Goal: Transaction & Acquisition: Download file/media

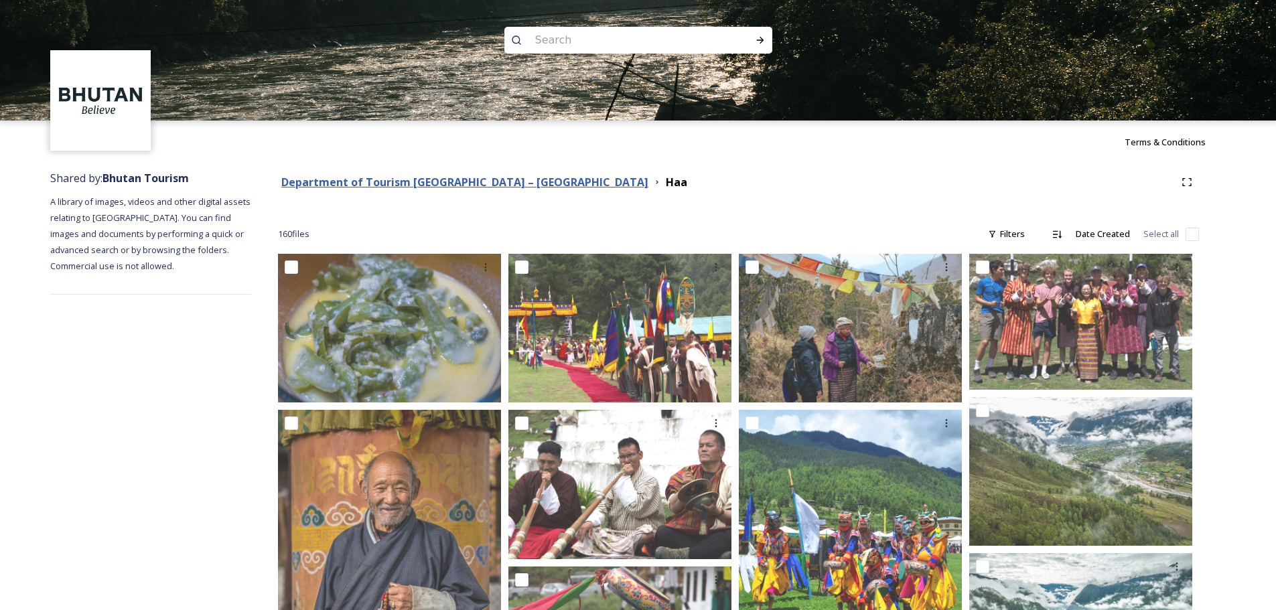
click at [465, 184] on strong "Department of Tourism [GEOGRAPHIC_DATA] – [GEOGRAPHIC_DATA]" at bounding box center [464, 182] width 367 height 15
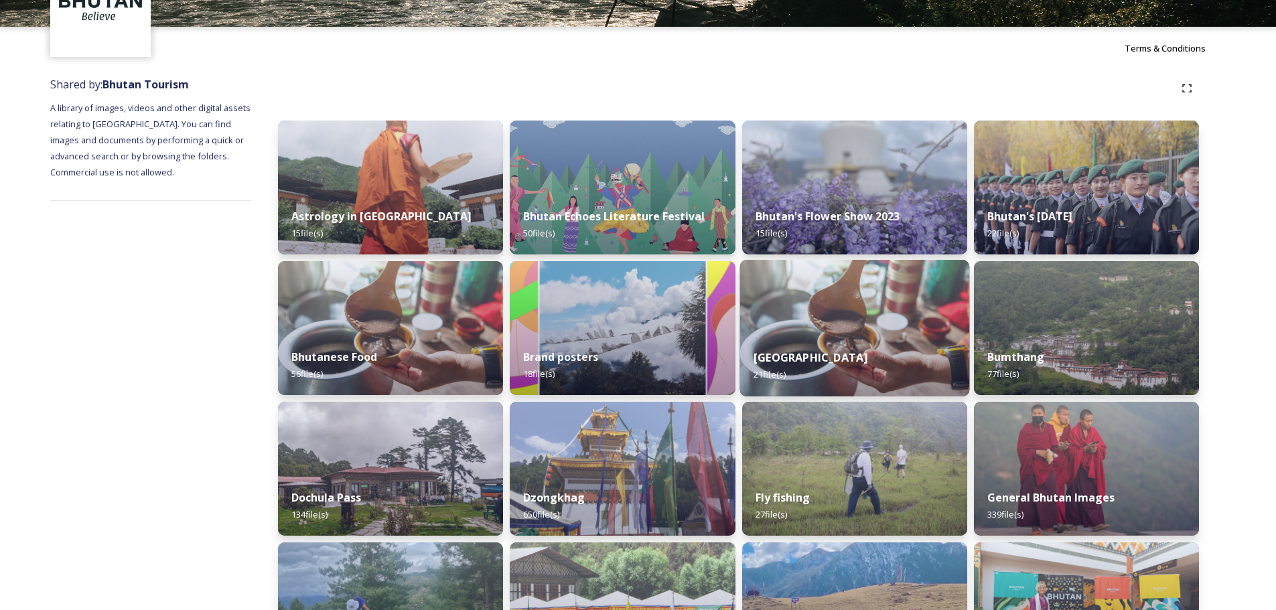
scroll to position [335, 0]
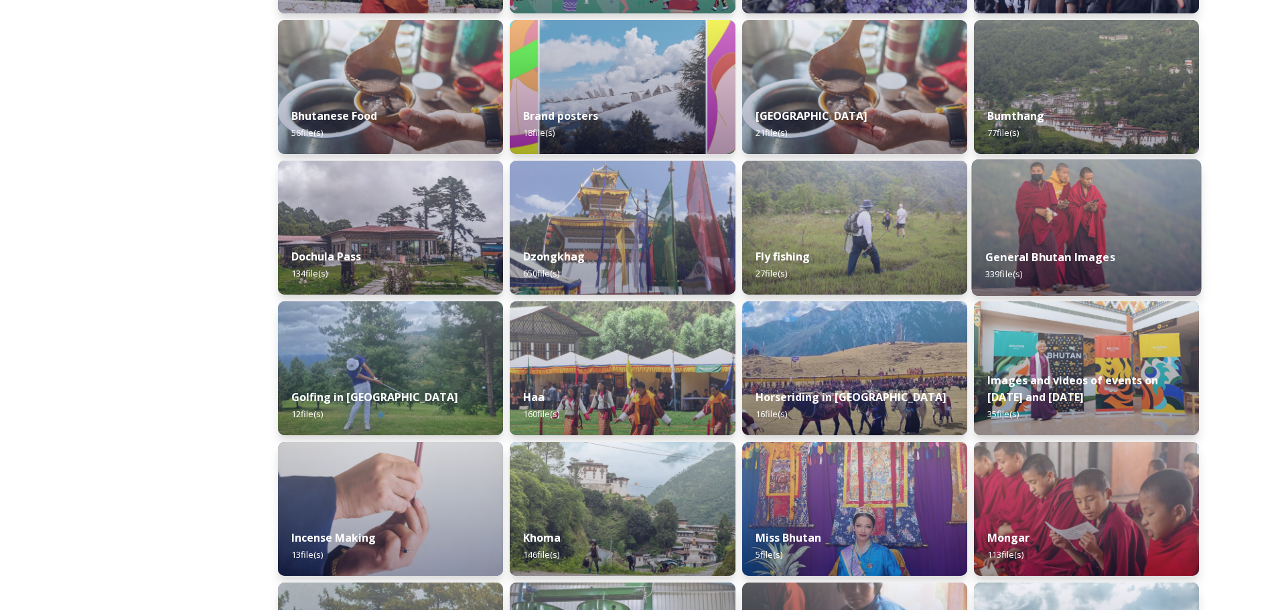
click at [1058, 256] on strong "General Bhutan Images" at bounding box center [1050, 257] width 130 height 15
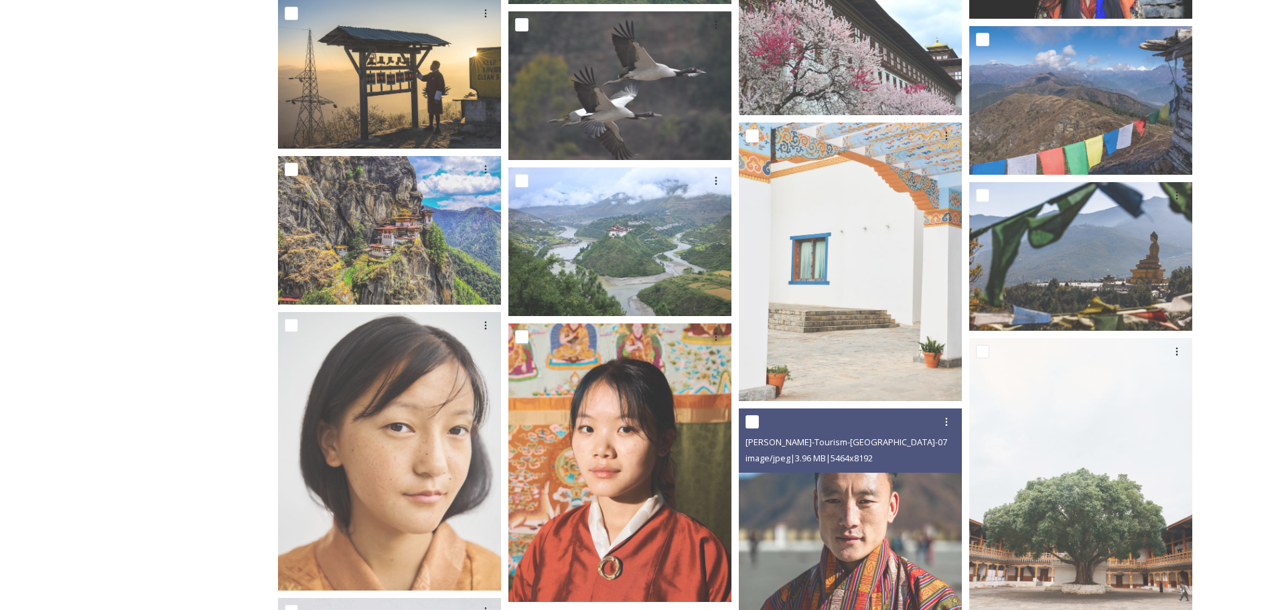
scroll to position [6965, 0]
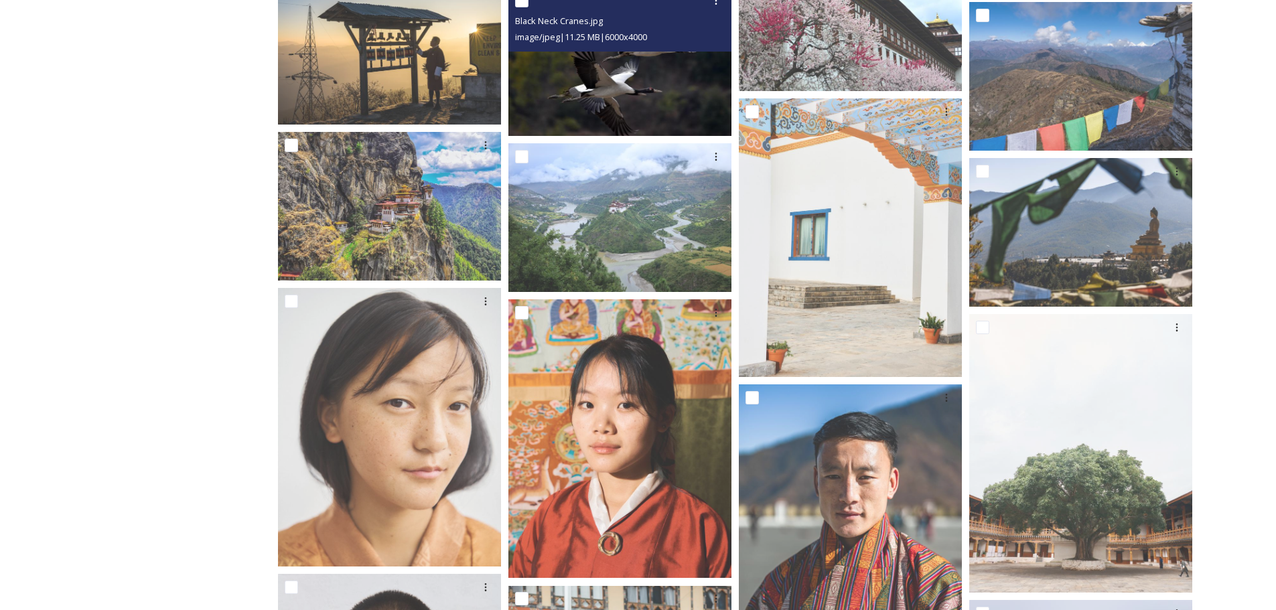
click at [618, 82] on img at bounding box center [619, 61] width 223 height 149
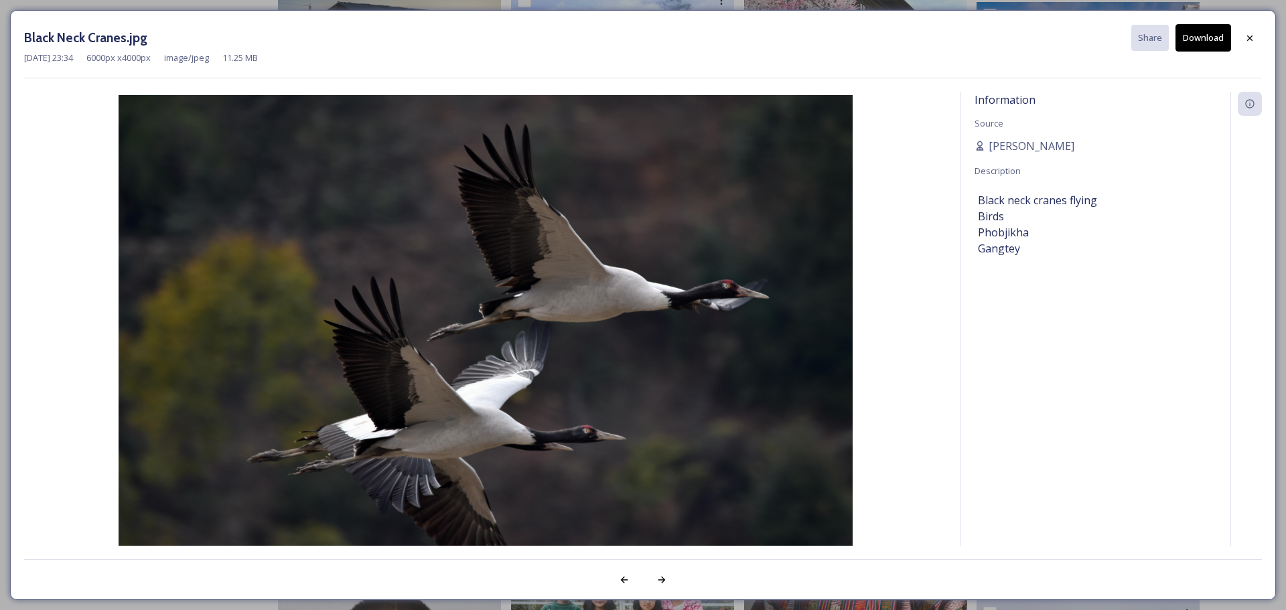
click at [1212, 38] on button "Download" at bounding box center [1203, 37] width 56 height 27
click at [1245, 36] on icon at bounding box center [1249, 38] width 11 height 11
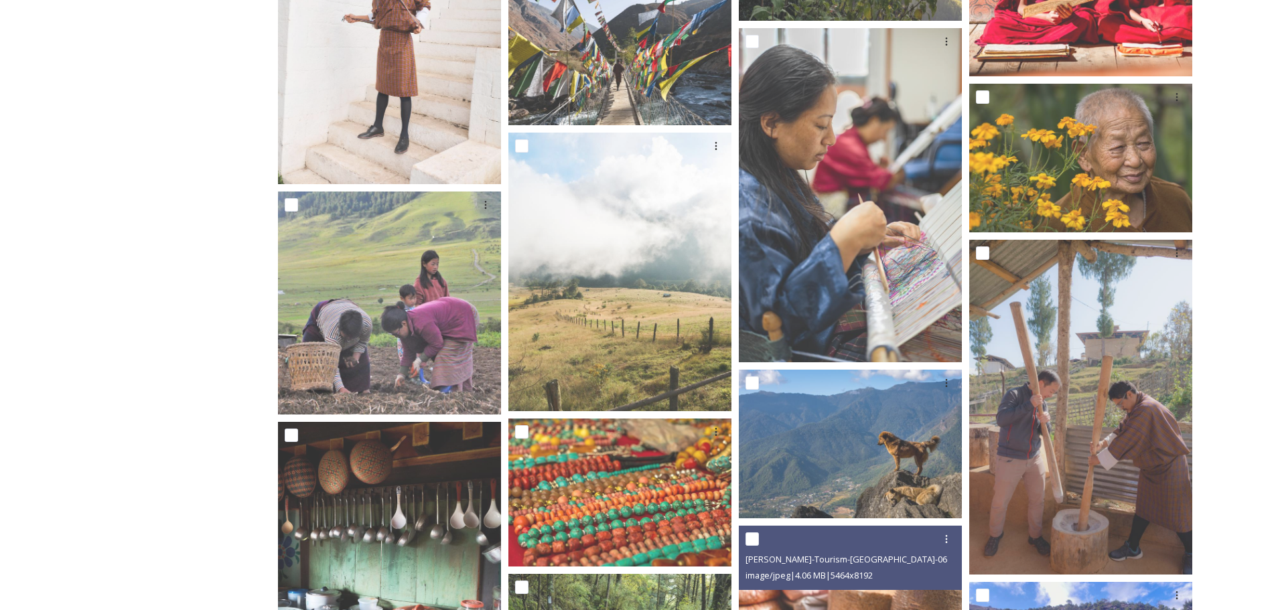
scroll to position [9509, 0]
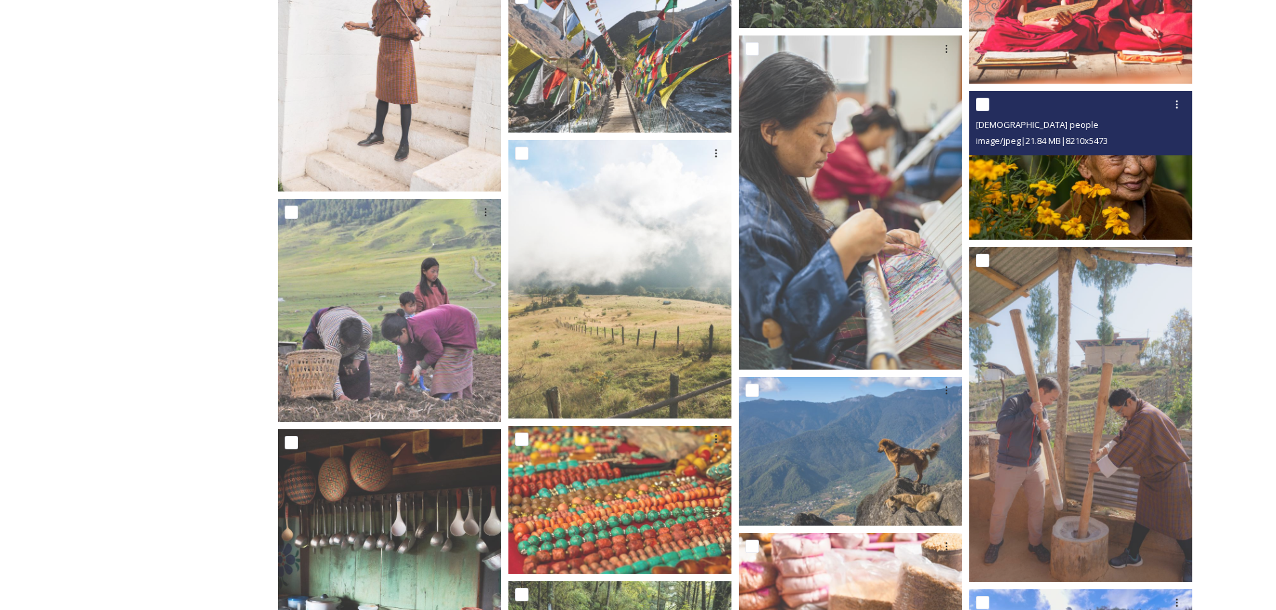
click at [1047, 200] on img at bounding box center [1080, 165] width 223 height 149
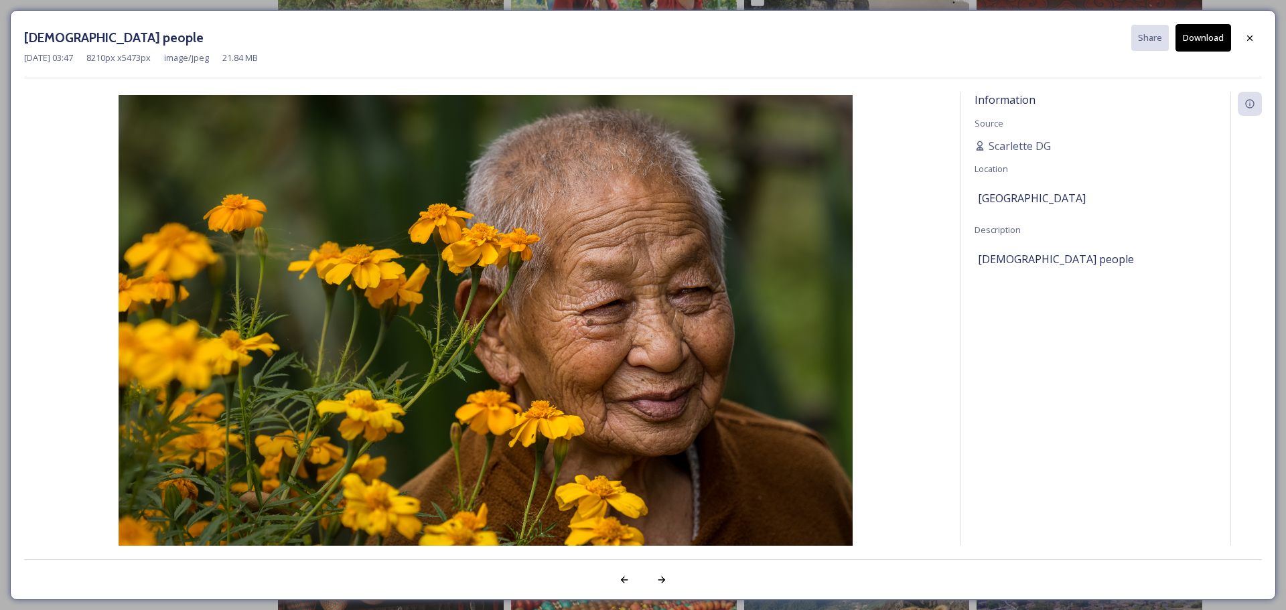
click at [1191, 39] on button "Download" at bounding box center [1203, 37] width 56 height 27
click at [1253, 35] on icon at bounding box center [1249, 38] width 11 height 11
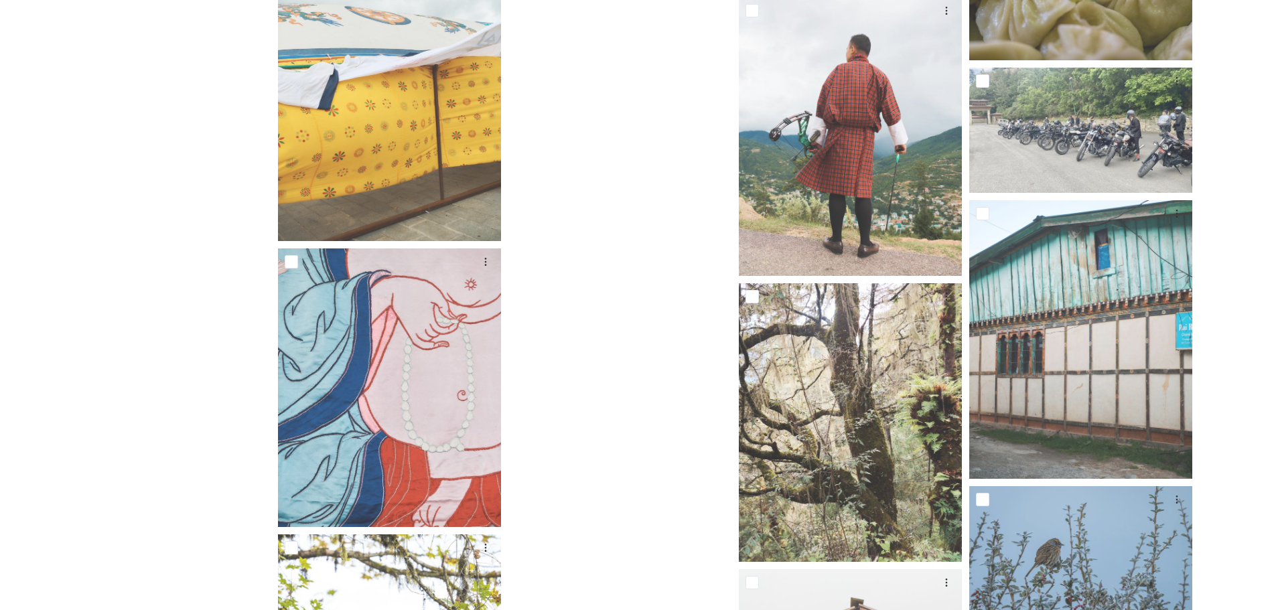
scroll to position [20705, 0]
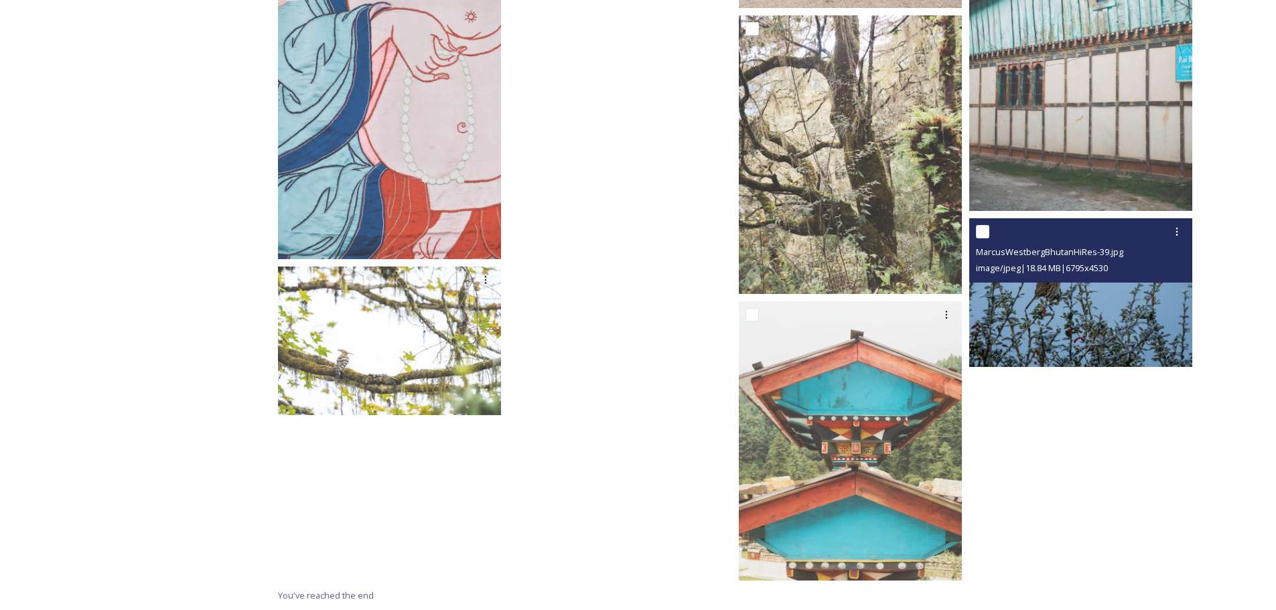
click at [1051, 327] on img at bounding box center [1080, 292] width 223 height 149
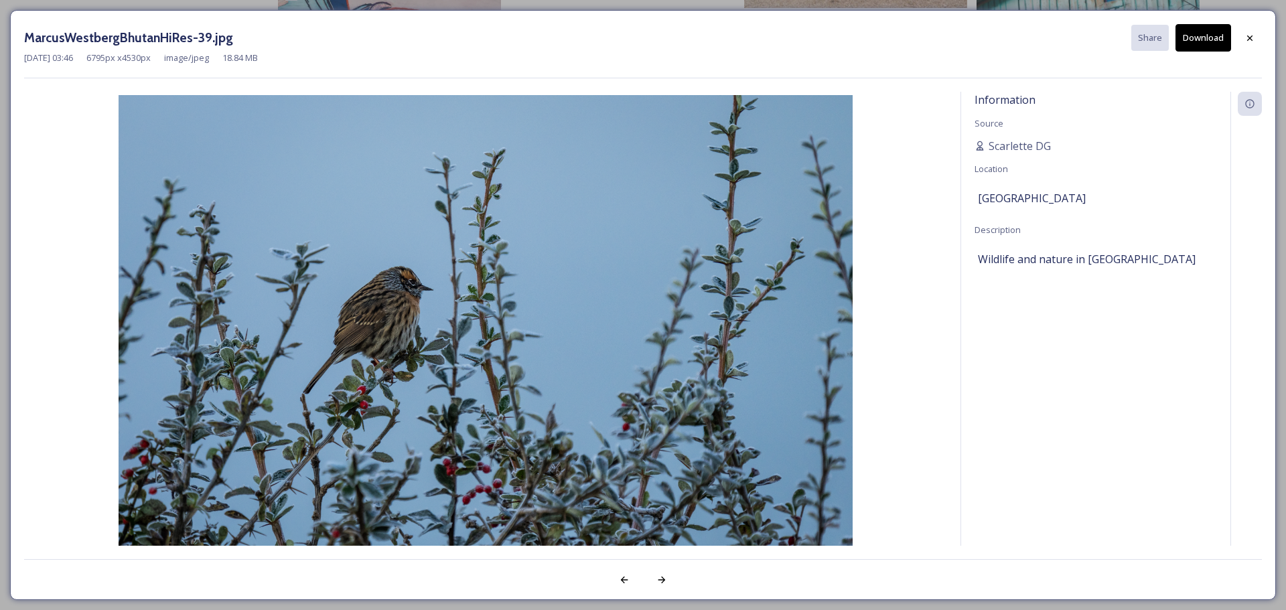
click at [1184, 26] on button "Download" at bounding box center [1203, 37] width 56 height 27
click at [1247, 42] on icon at bounding box center [1249, 38] width 11 height 11
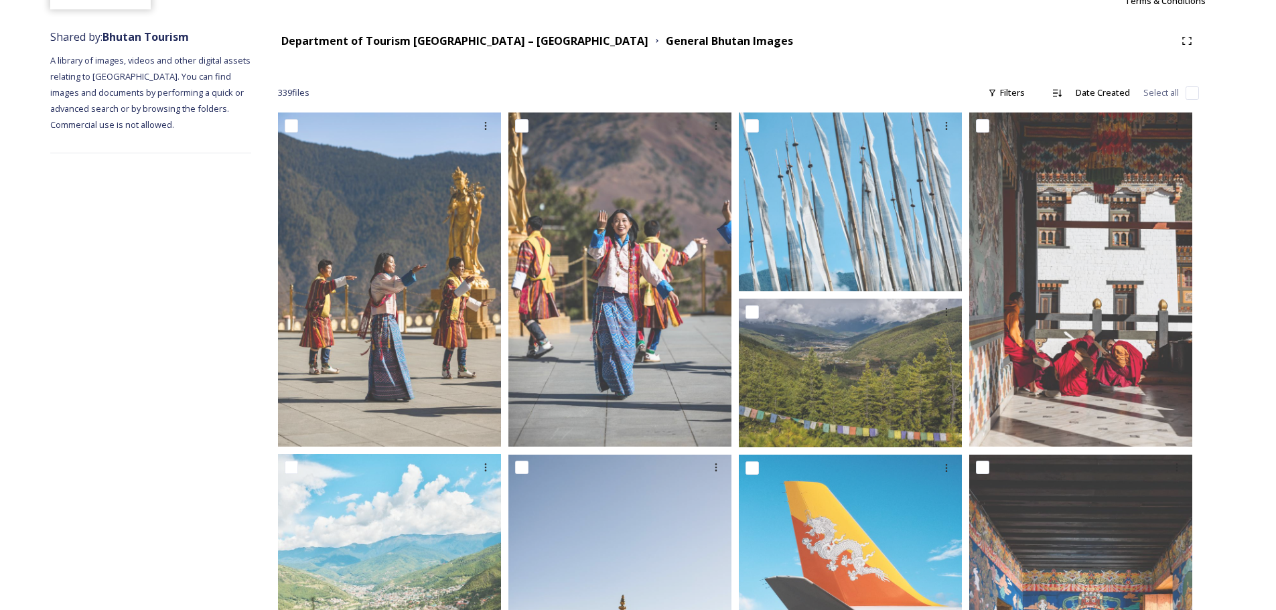
scroll to position [0, 0]
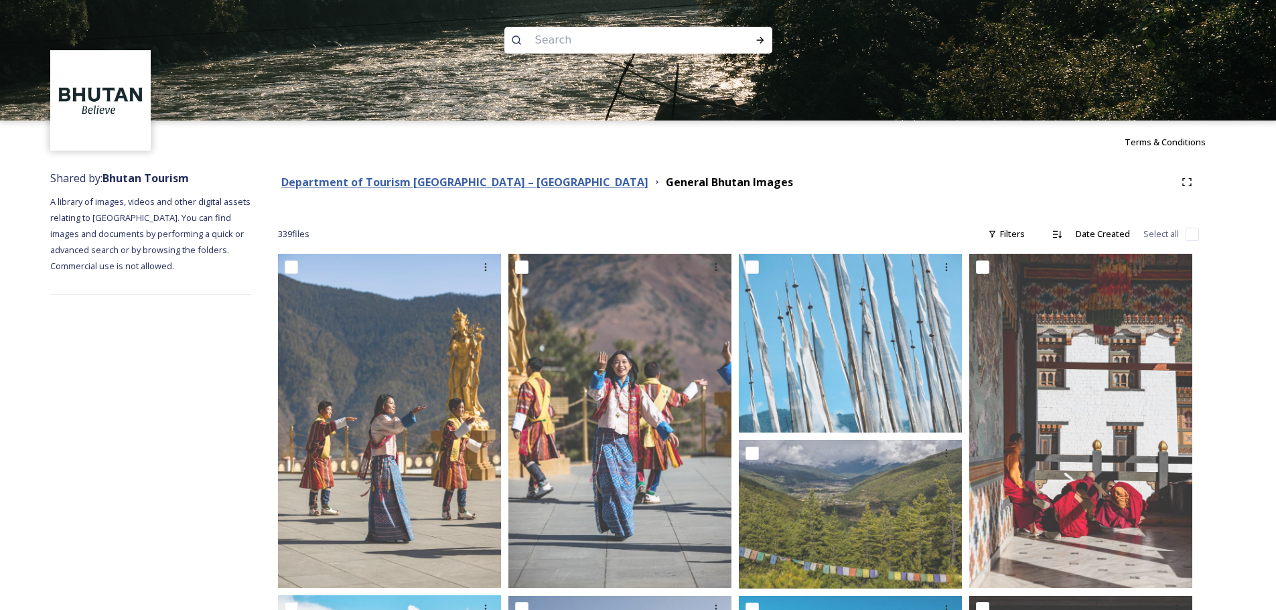
click at [517, 187] on strong "Department of Tourism [GEOGRAPHIC_DATA] – [GEOGRAPHIC_DATA]" at bounding box center [464, 182] width 367 height 15
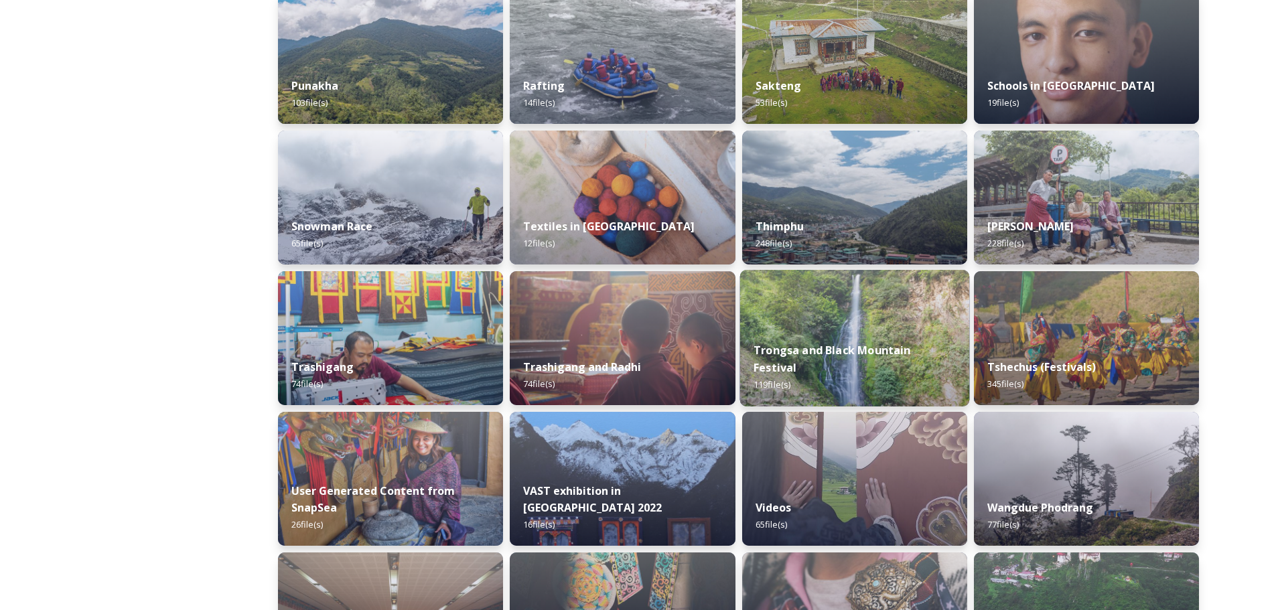
scroll to position [871, 0]
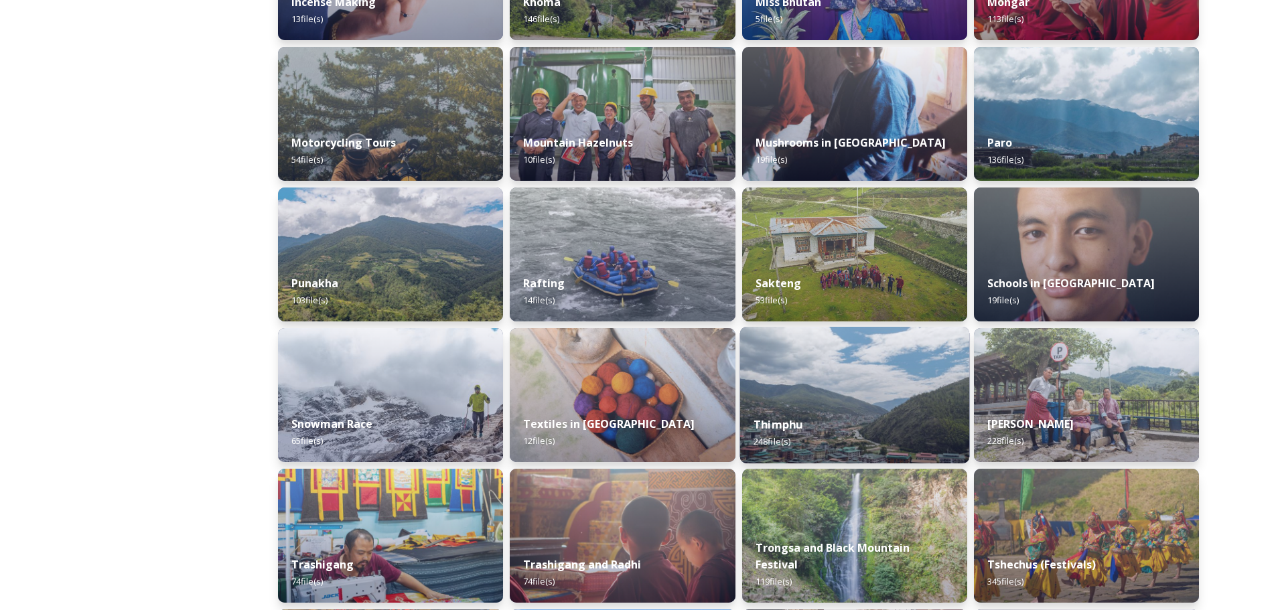
click at [813, 416] on div "Thimphu 248 file(s)" at bounding box center [854, 432] width 230 height 61
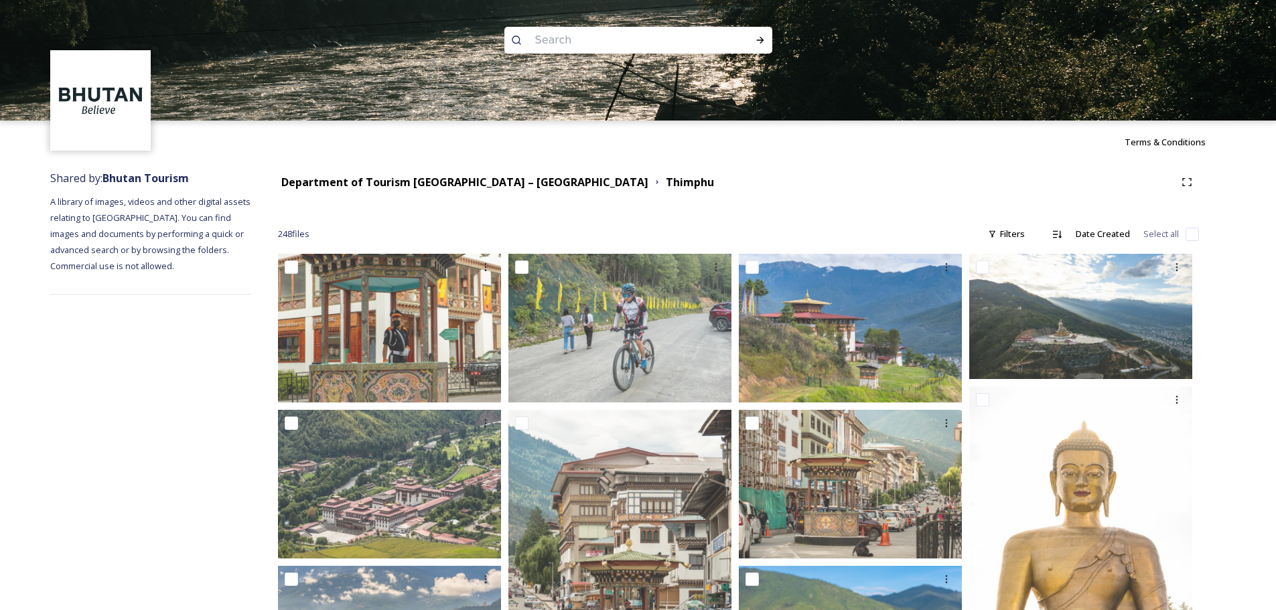
click at [486, 174] on div "Department of Tourism [GEOGRAPHIC_DATA] – [GEOGRAPHIC_DATA]" at bounding box center [464, 182] width 367 height 17
click at [486, 184] on strong "Department of Tourism [GEOGRAPHIC_DATA] – [GEOGRAPHIC_DATA]" at bounding box center [464, 182] width 367 height 15
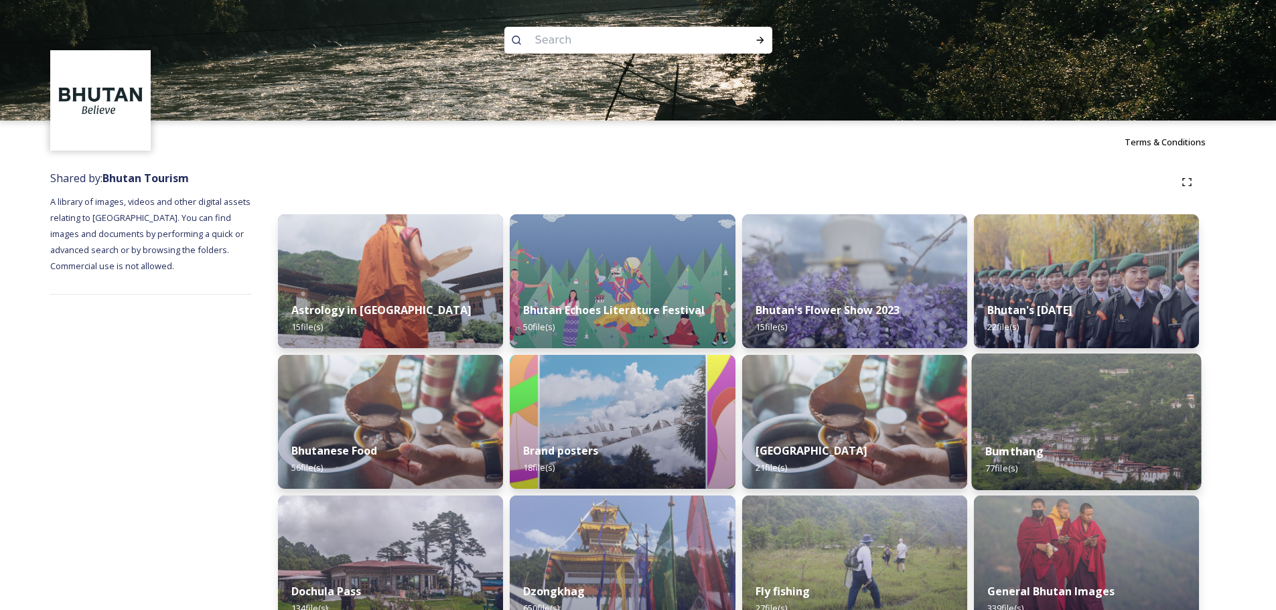
scroll to position [201, 0]
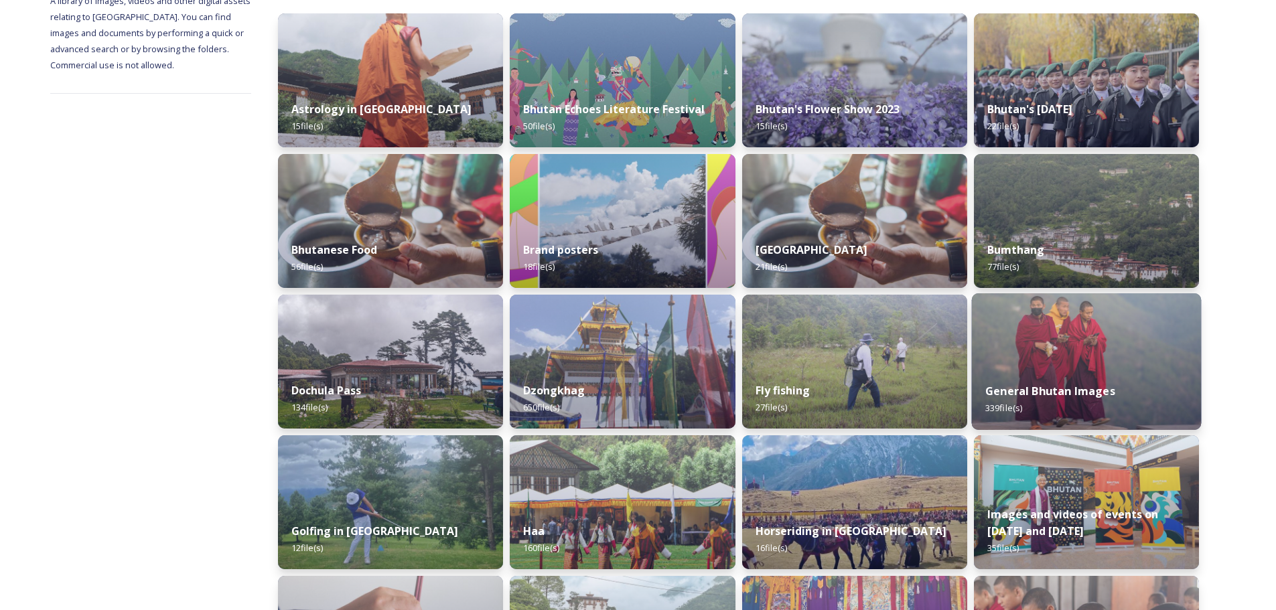
click at [1064, 372] on div "General Bhutan Images 339 file(s)" at bounding box center [1086, 399] width 230 height 61
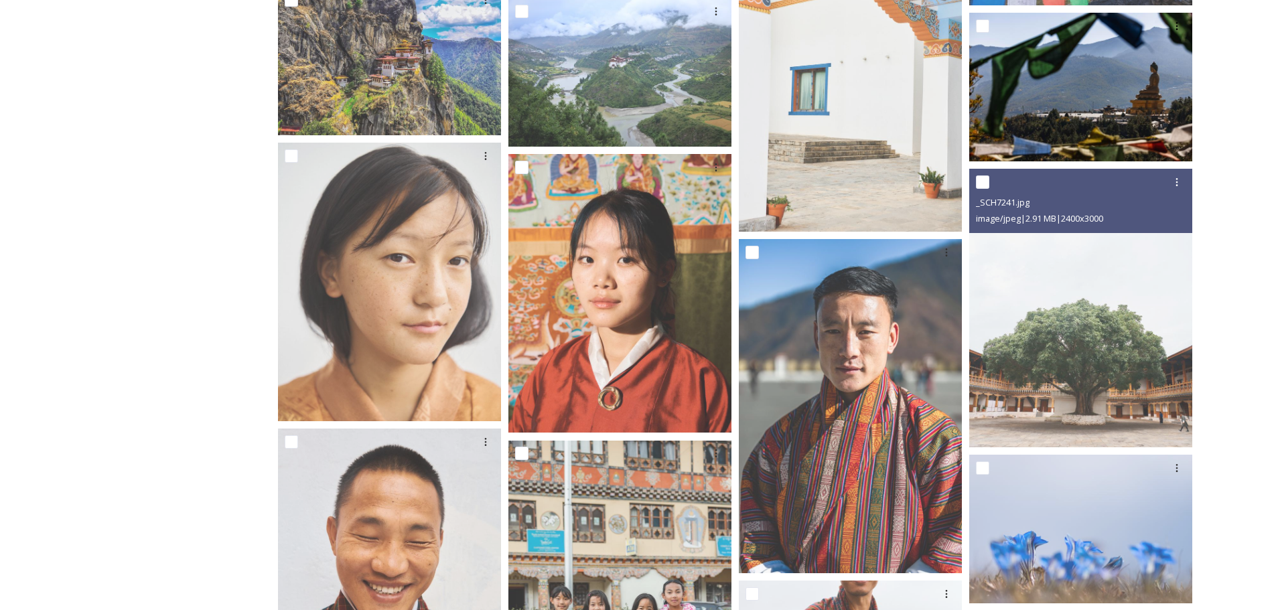
scroll to position [7133, 0]
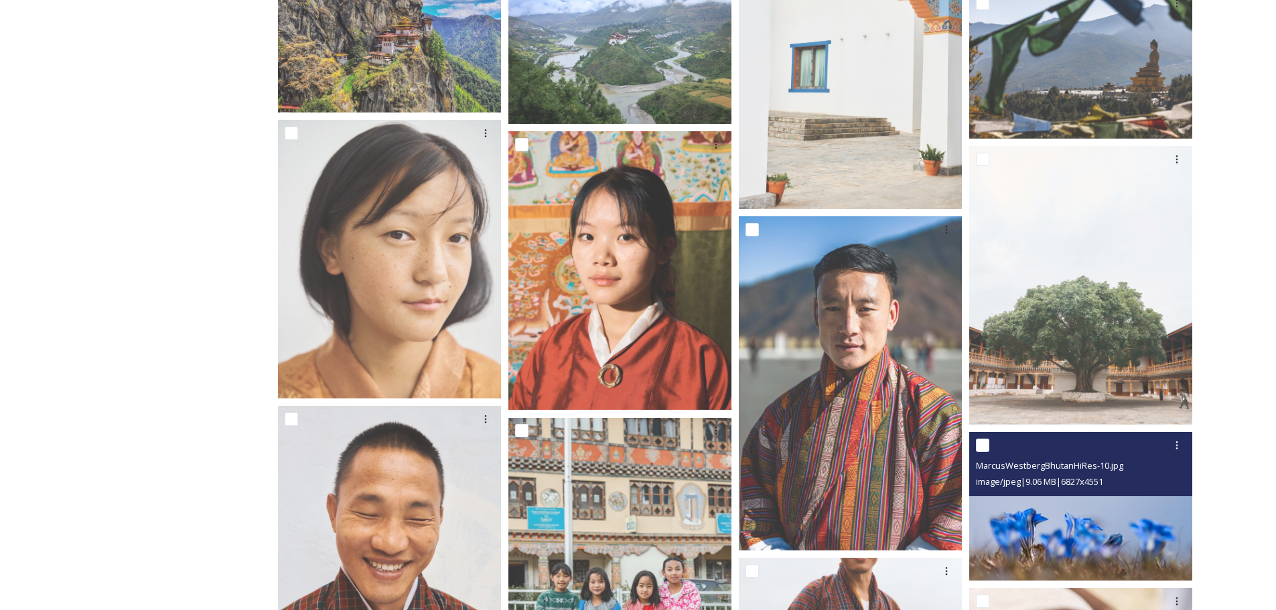
click at [1069, 479] on span "image/jpeg | 9.06 MB | 6827 x 4551" at bounding box center [1039, 481] width 127 height 12
click at [1066, 514] on img at bounding box center [1080, 506] width 223 height 149
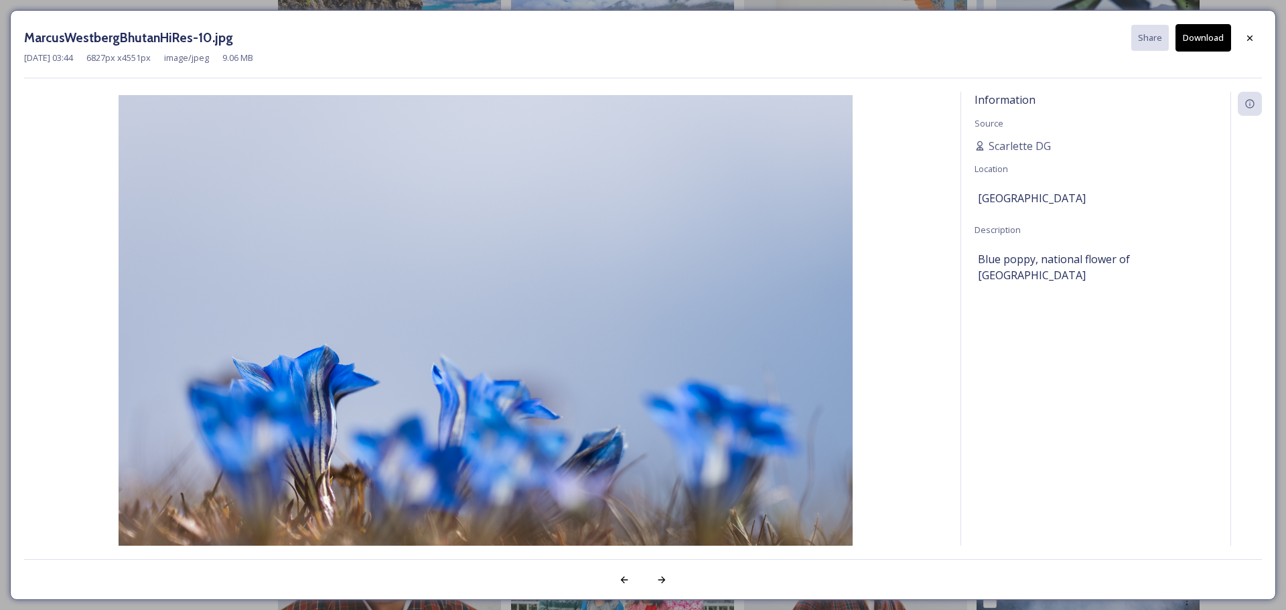
click at [1194, 27] on button "Download" at bounding box center [1203, 37] width 56 height 27
click at [1254, 34] on icon at bounding box center [1249, 38] width 11 height 11
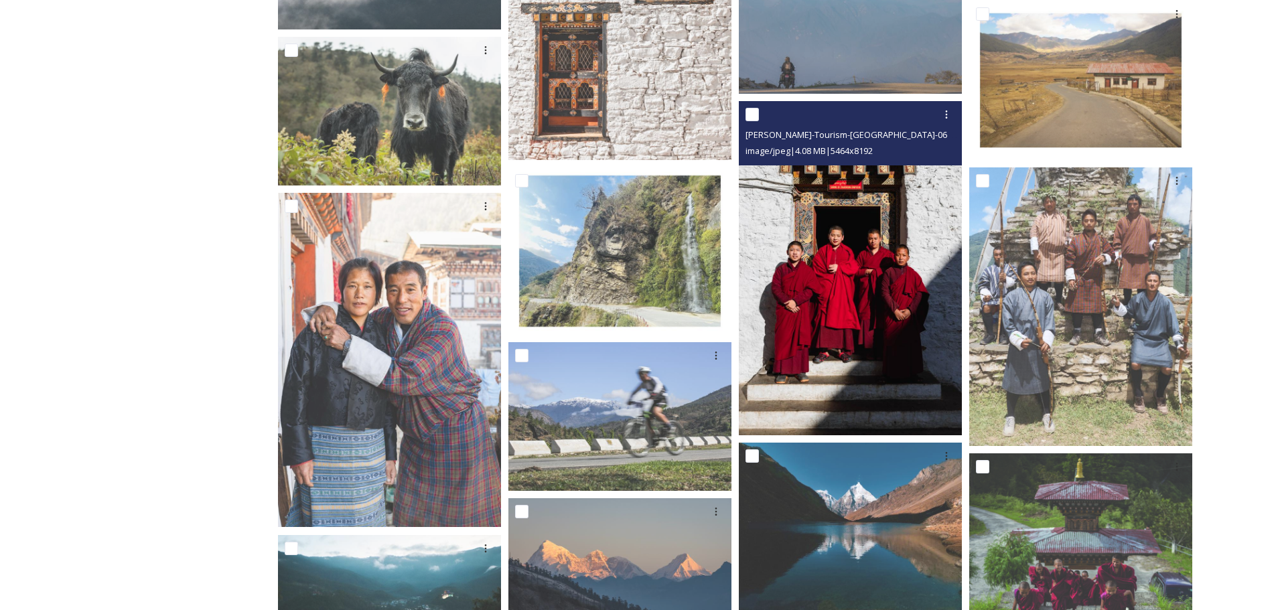
scroll to position [2512, 0]
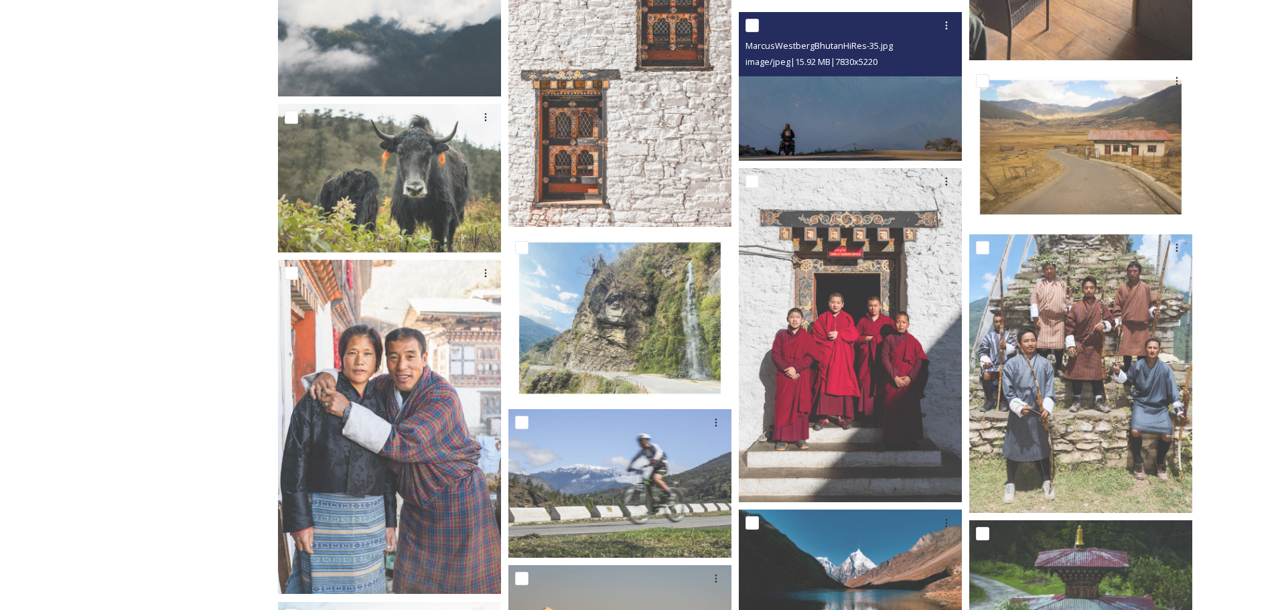
click at [819, 141] on img at bounding box center [850, 86] width 223 height 149
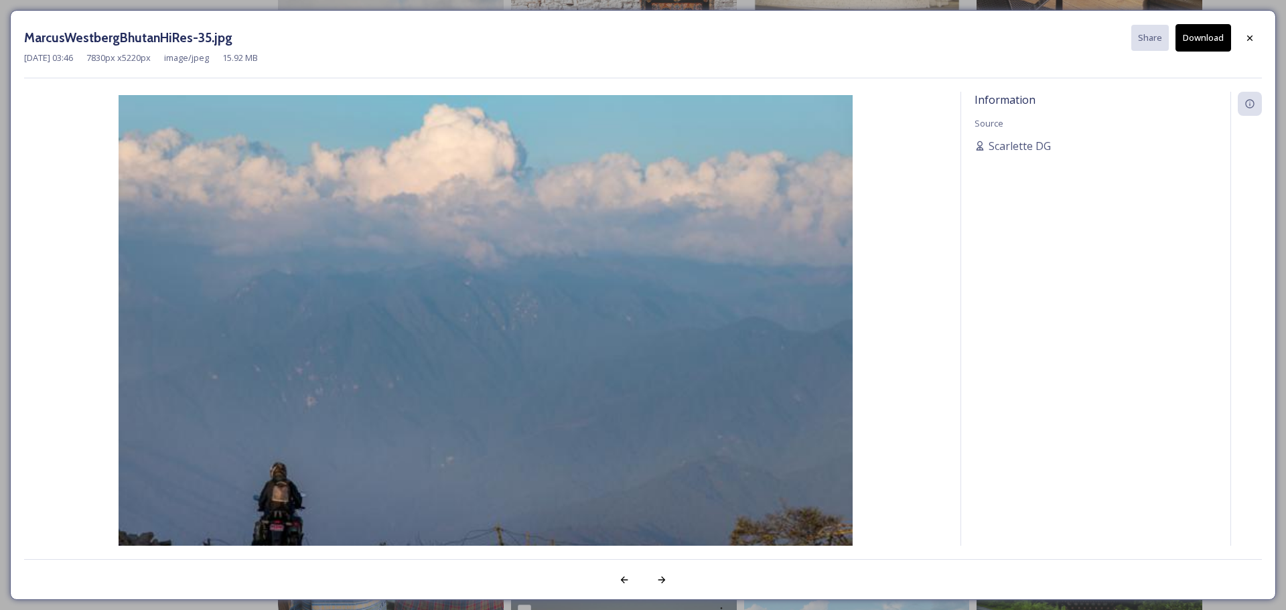
click at [408, 404] on img at bounding box center [485, 340] width 923 height 490
click at [1206, 41] on button "Download" at bounding box center [1203, 37] width 56 height 27
click at [1246, 36] on icon at bounding box center [1249, 38] width 11 height 11
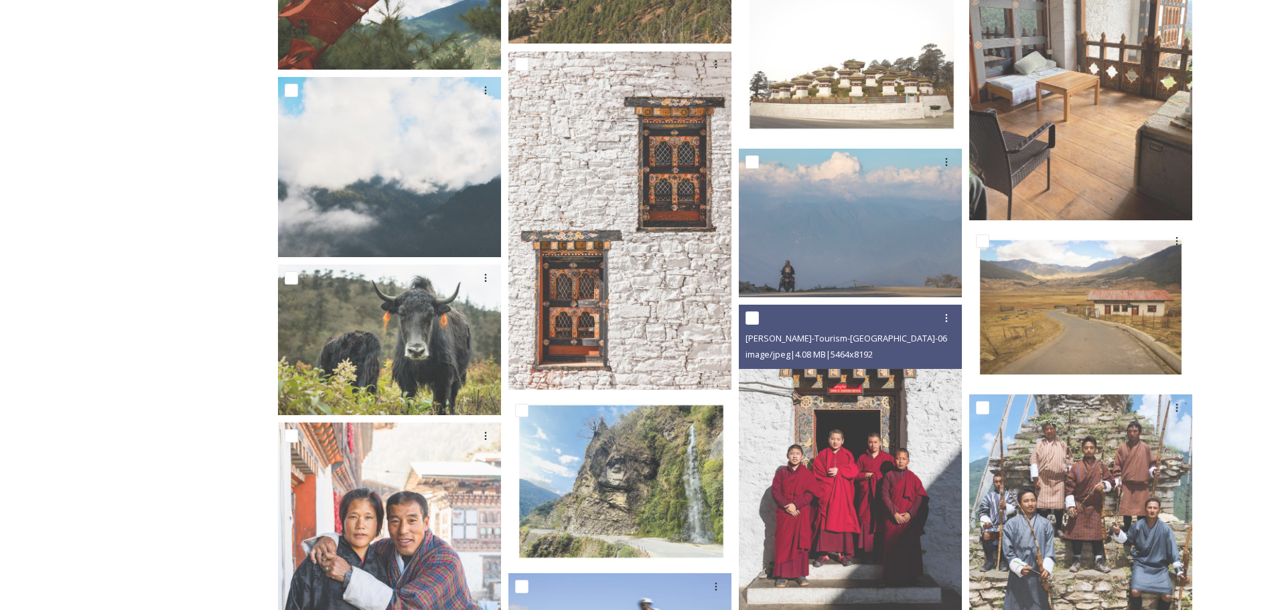
scroll to position [2344, 0]
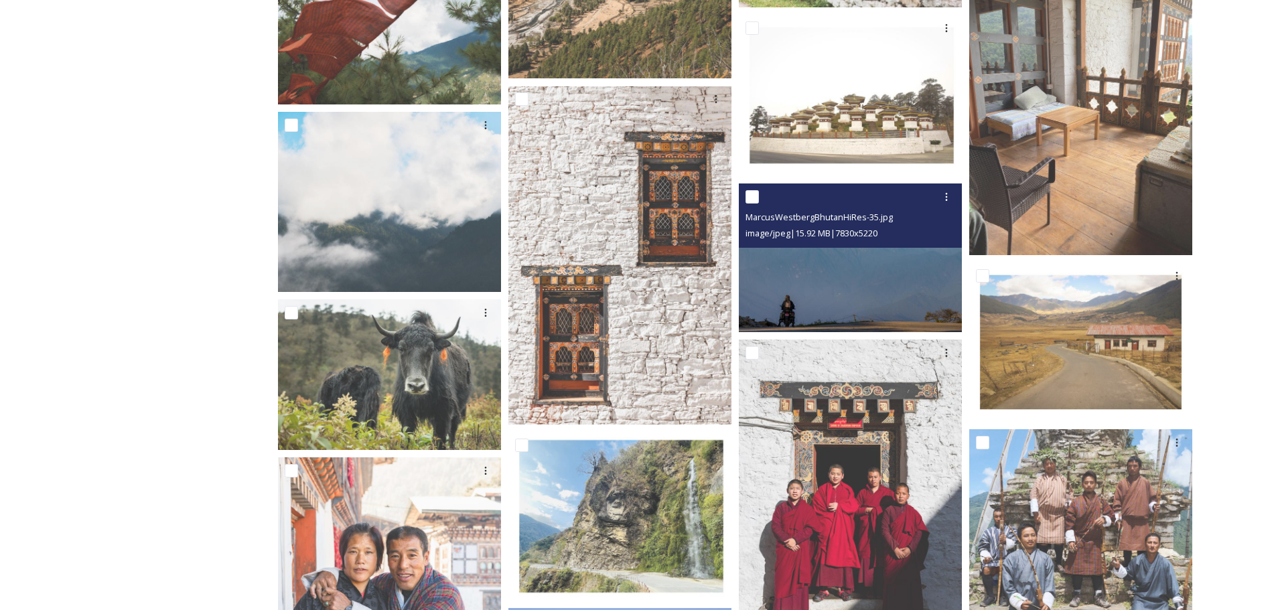
click at [875, 251] on img at bounding box center [850, 257] width 223 height 149
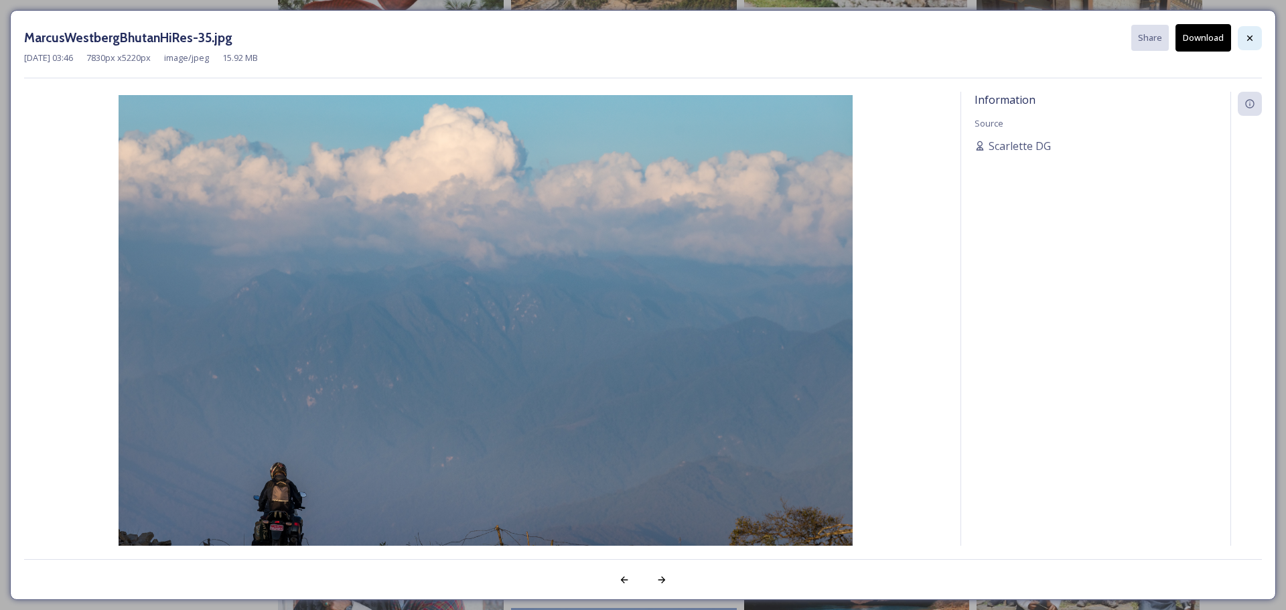
click at [1251, 33] on icon at bounding box center [1249, 38] width 11 height 11
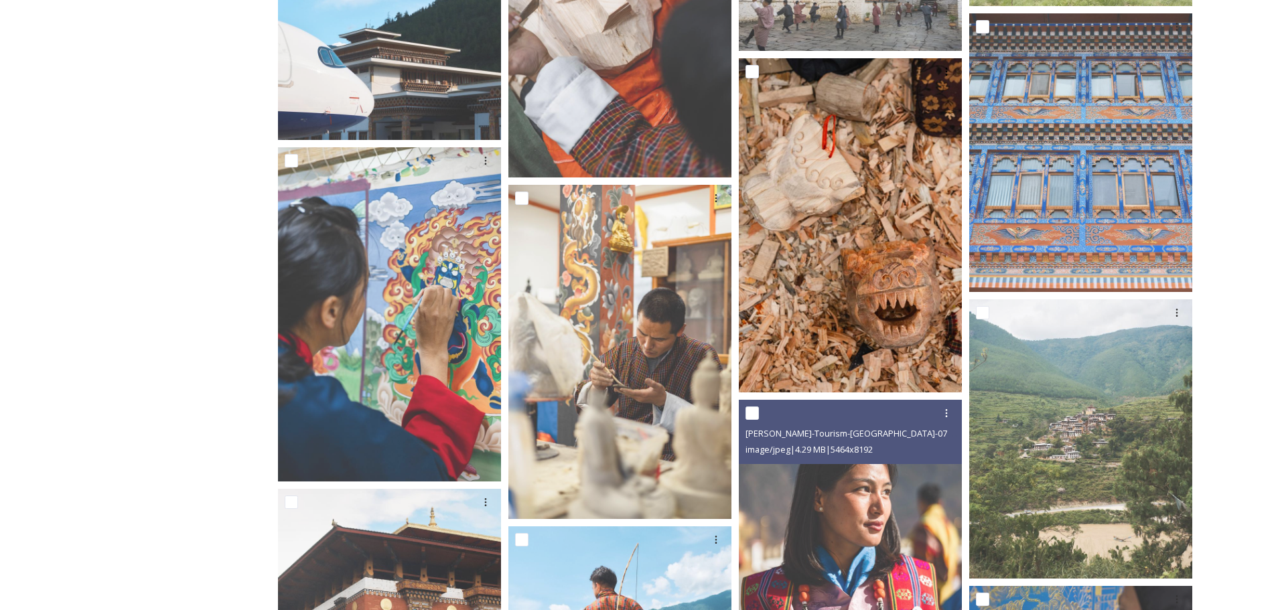
scroll to position [8237, 0]
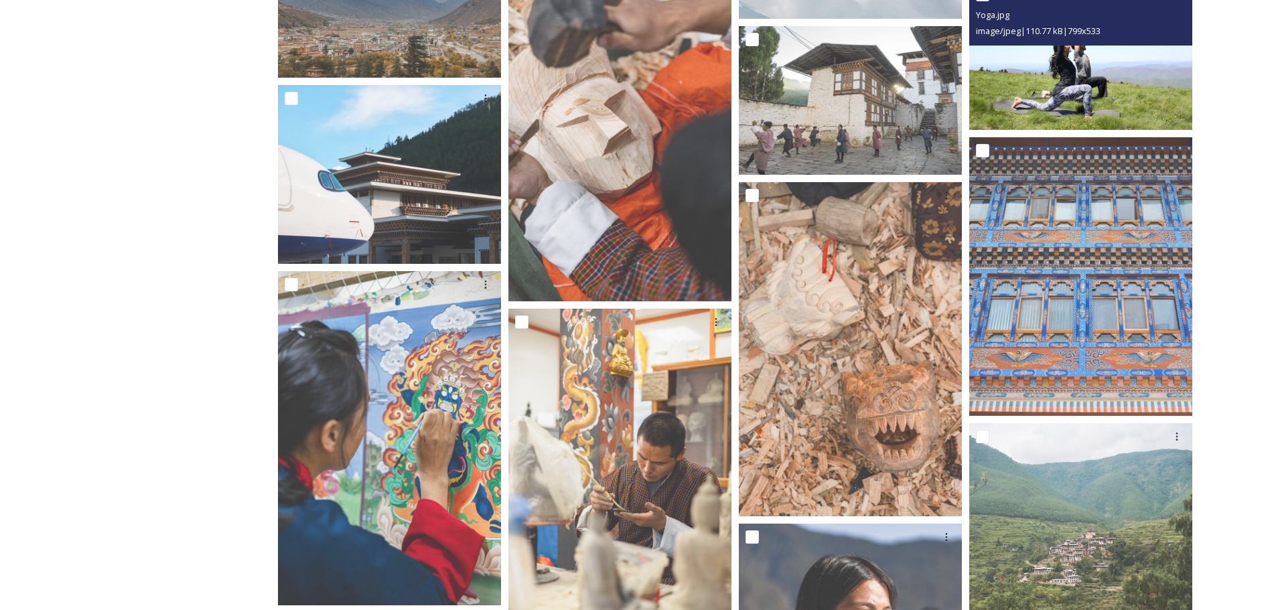
click at [1085, 73] on img at bounding box center [1080, 55] width 223 height 149
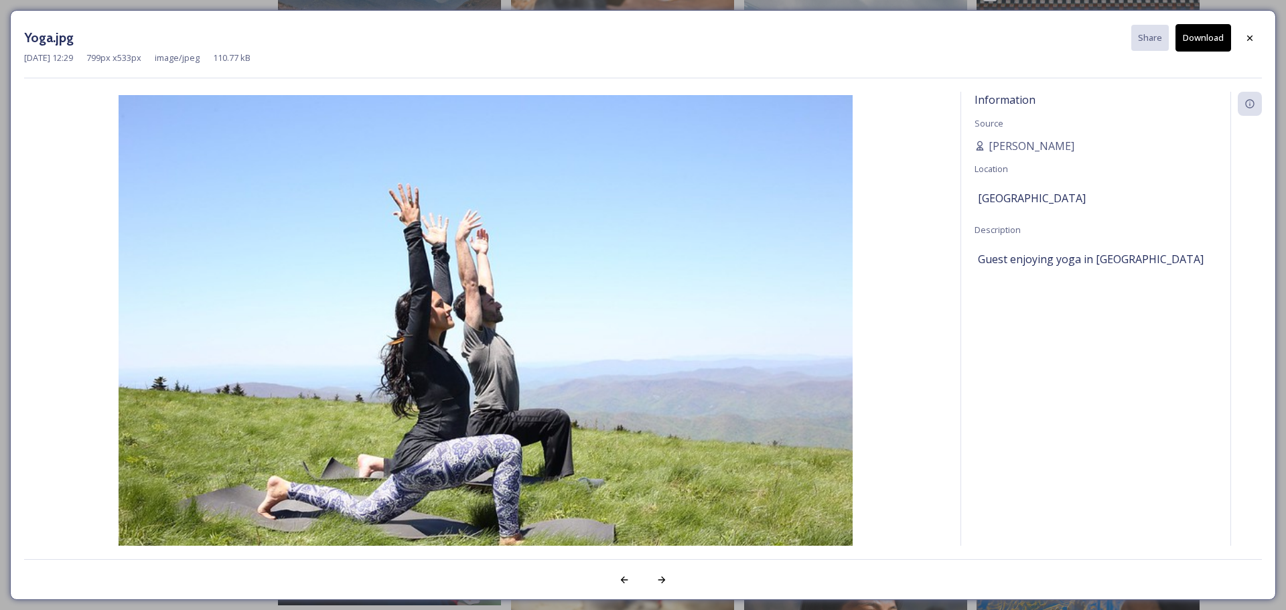
click at [1234, 36] on div "Yoga.jpg Share Download" at bounding box center [643, 37] width 1238 height 27
click at [1248, 38] on icon at bounding box center [1249, 38] width 11 height 11
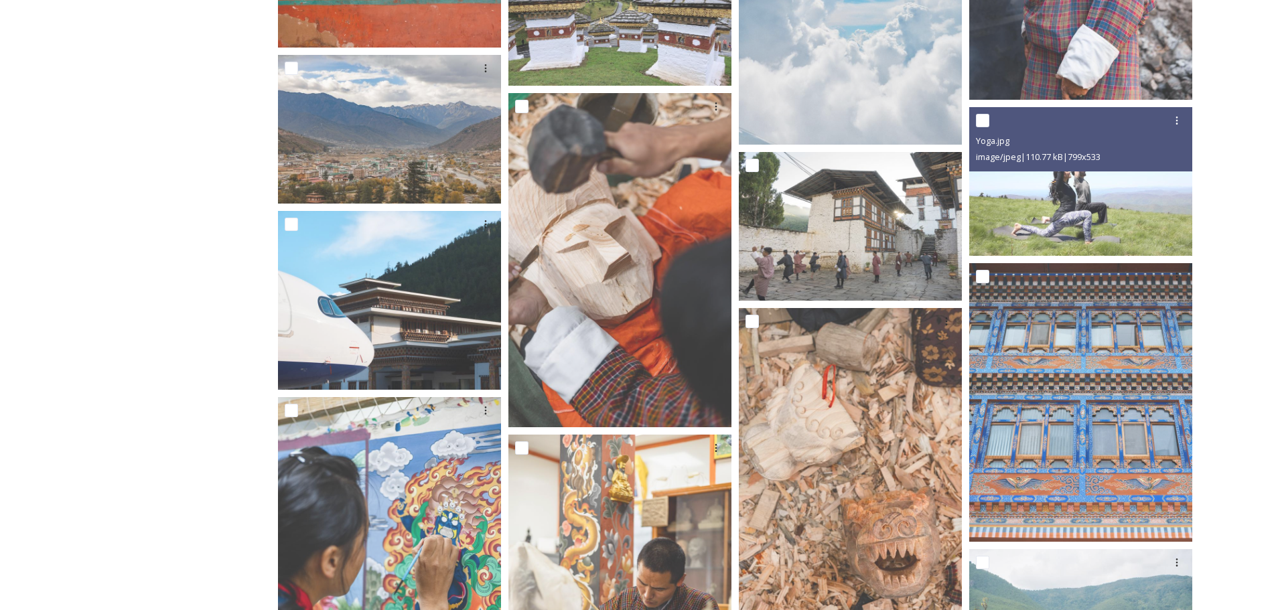
scroll to position [7847, 0]
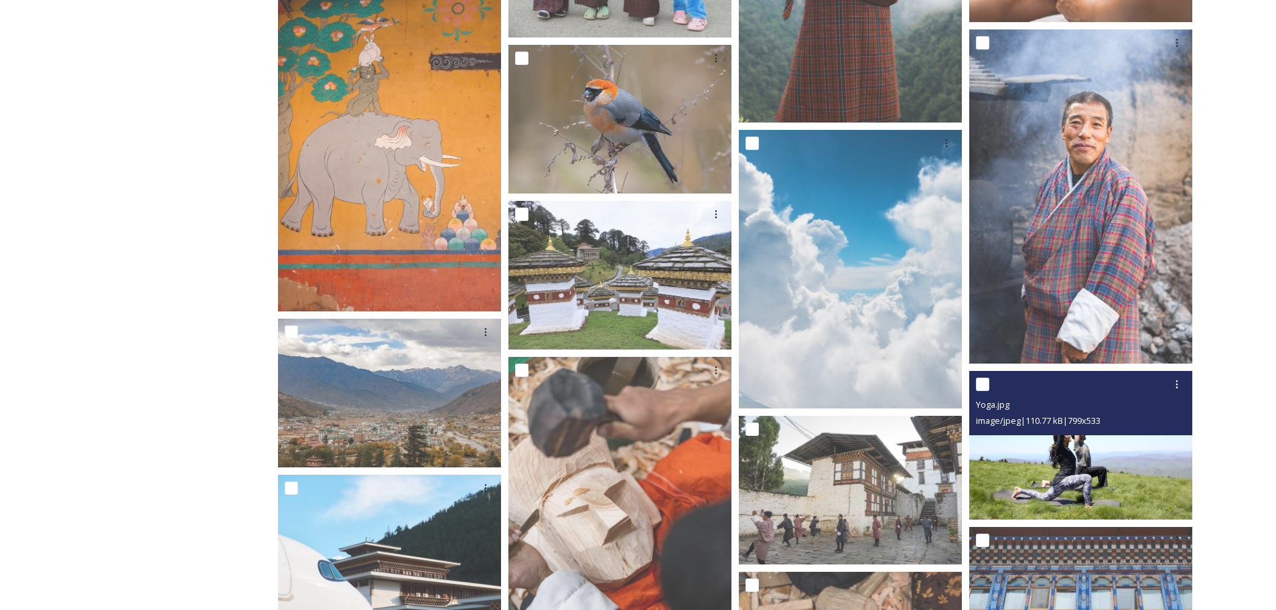
click at [1080, 477] on img at bounding box center [1080, 445] width 223 height 149
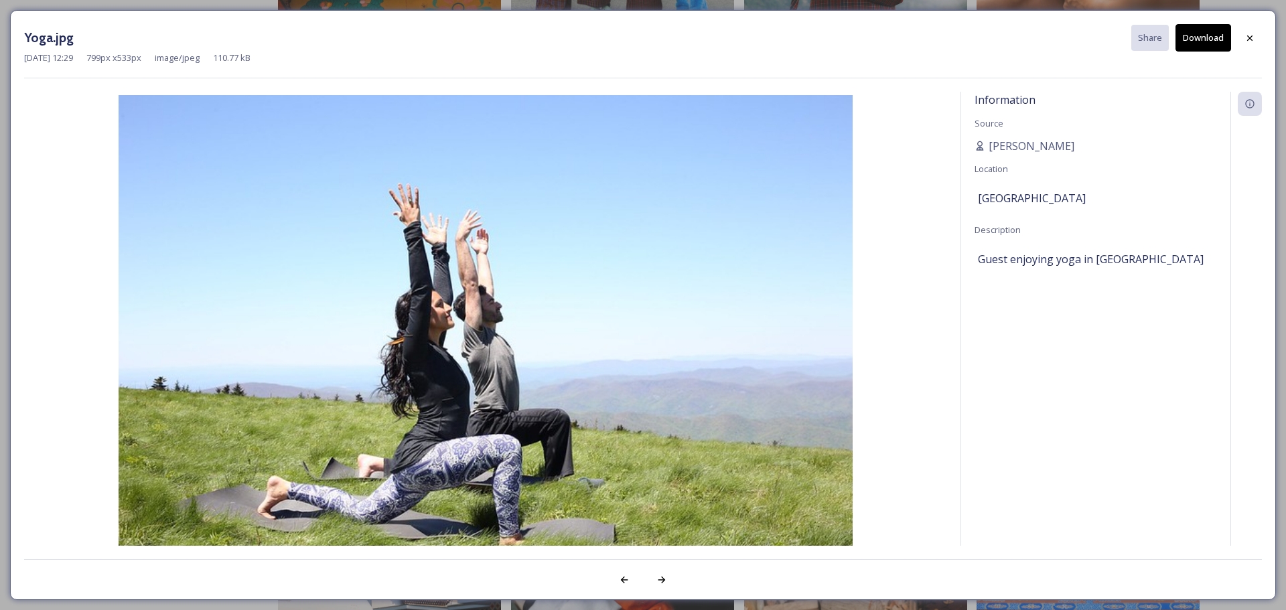
click at [1206, 22] on div "Yoga.jpg Share Download [DATE] 12:29 799 px x 533 px image/jpeg 110.77 kB Infor…" at bounding box center [643, 305] width 1266 height 590
click at [1206, 30] on button "Download" at bounding box center [1203, 37] width 56 height 27
click at [1249, 38] on icon at bounding box center [1249, 37] width 5 height 5
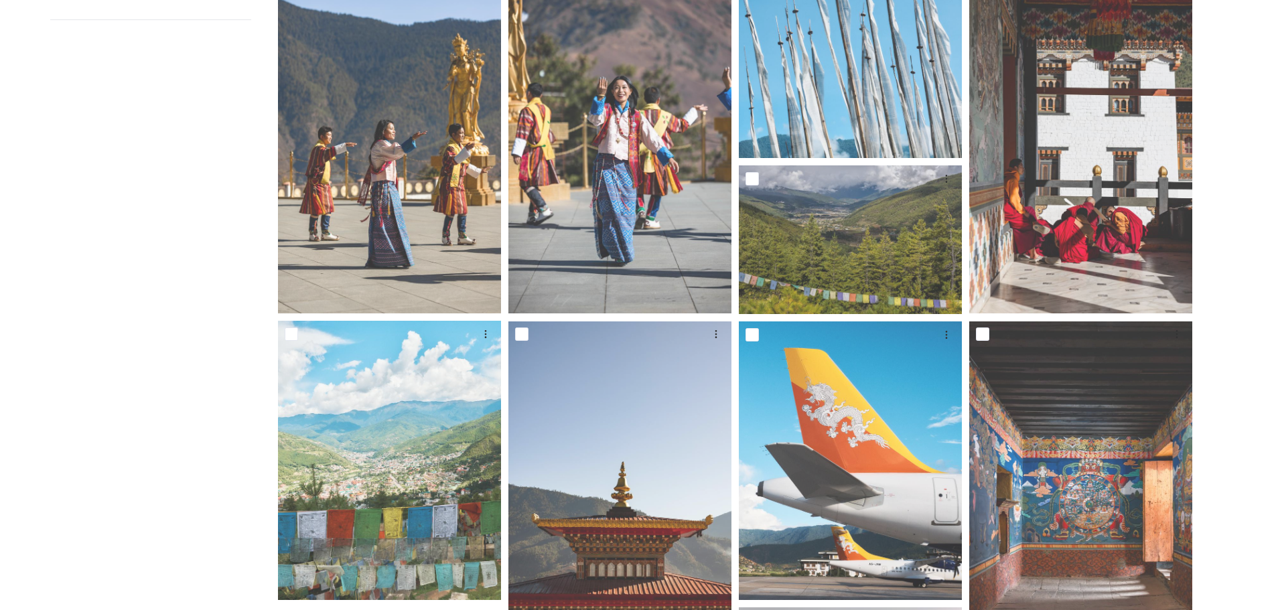
scroll to position [0, 0]
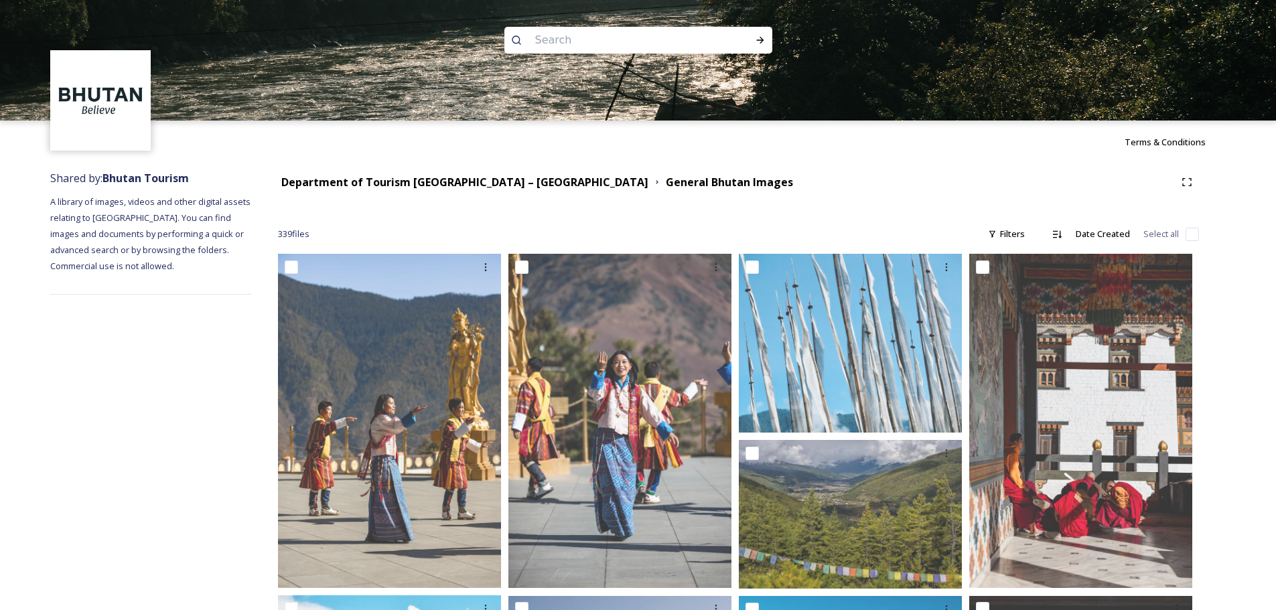
click at [479, 173] on div "Department of Tourism [GEOGRAPHIC_DATA] – Brand Centre General Bhutan Images" at bounding box center [738, 182] width 921 height 24
click at [482, 184] on strong "Department of Tourism [GEOGRAPHIC_DATA] – [GEOGRAPHIC_DATA]" at bounding box center [464, 182] width 367 height 15
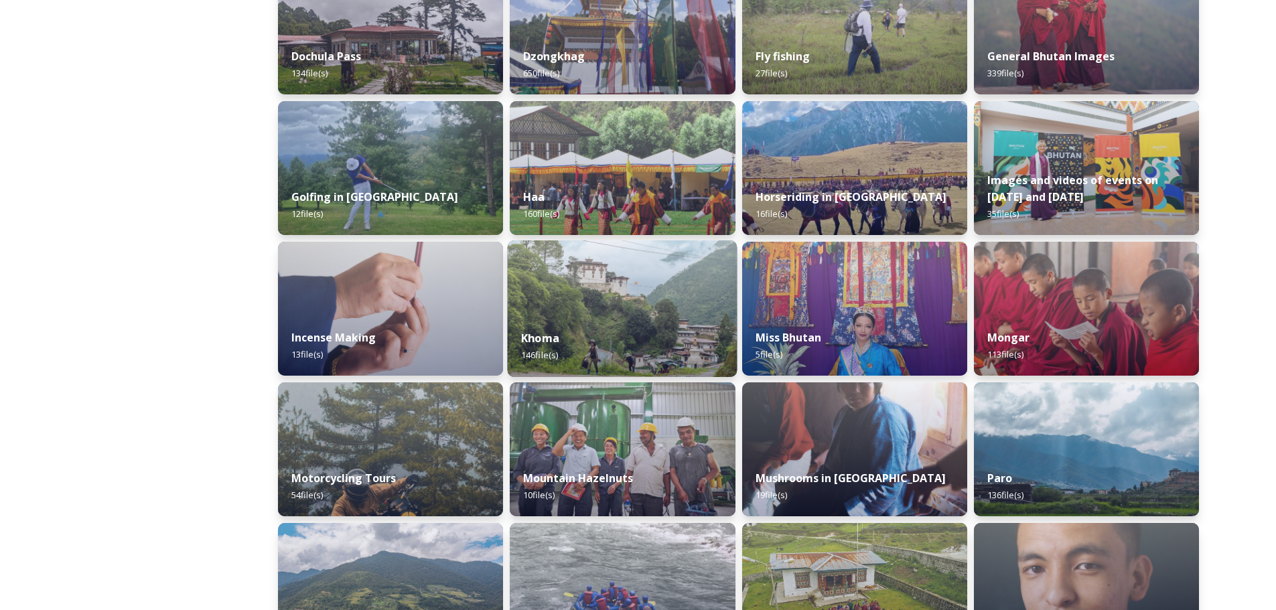
scroll to position [536, 0]
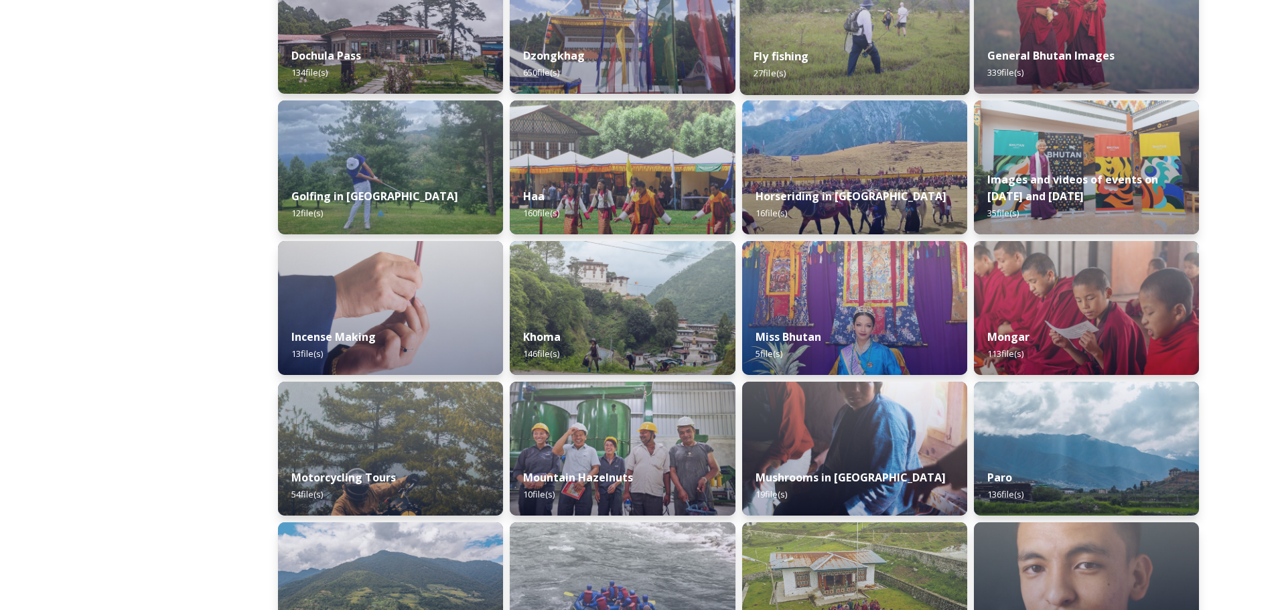
click at [836, 38] on div "Fly fishing 27 file(s)" at bounding box center [854, 64] width 230 height 61
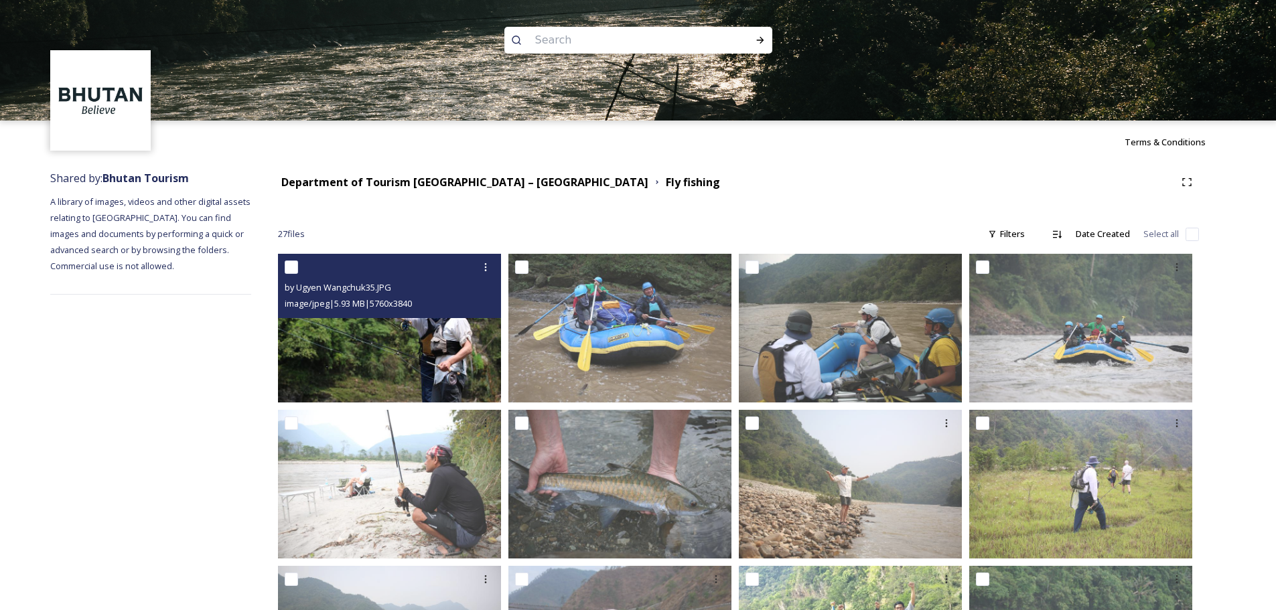
click at [453, 348] on img at bounding box center [389, 328] width 223 height 149
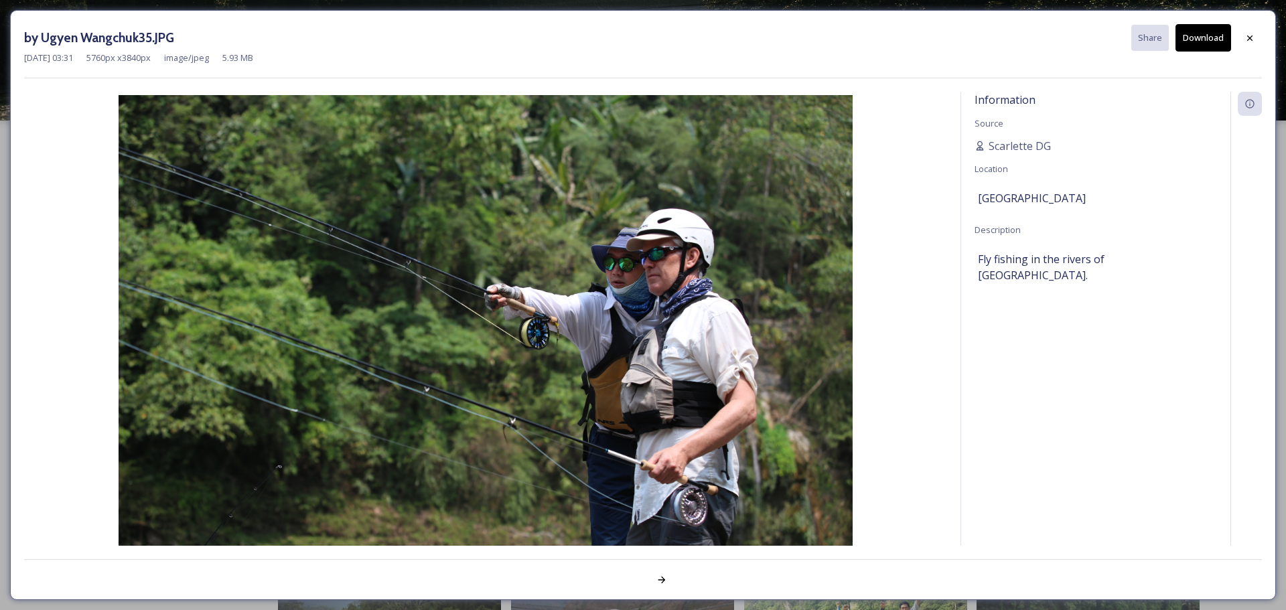
click at [1207, 41] on button "Download" at bounding box center [1203, 37] width 56 height 27
click at [1244, 38] on icon at bounding box center [1249, 38] width 11 height 11
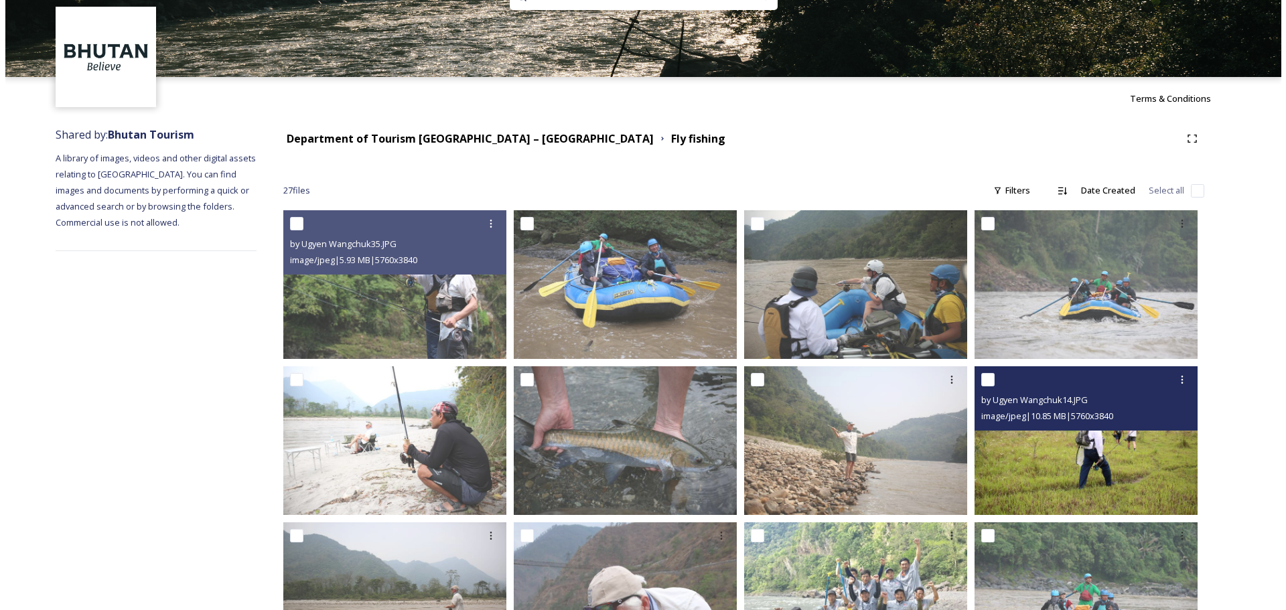
scroll to position [67, 0]
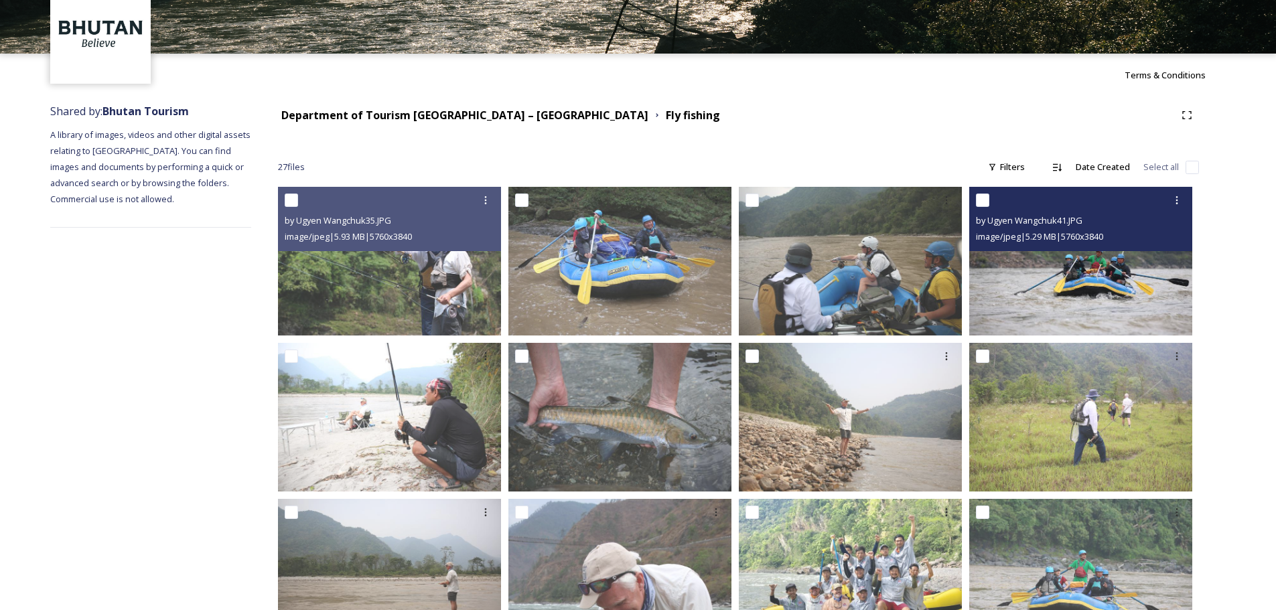
click at [1092, 277] on img at bounding box center [1080, 261] width 223 height 149
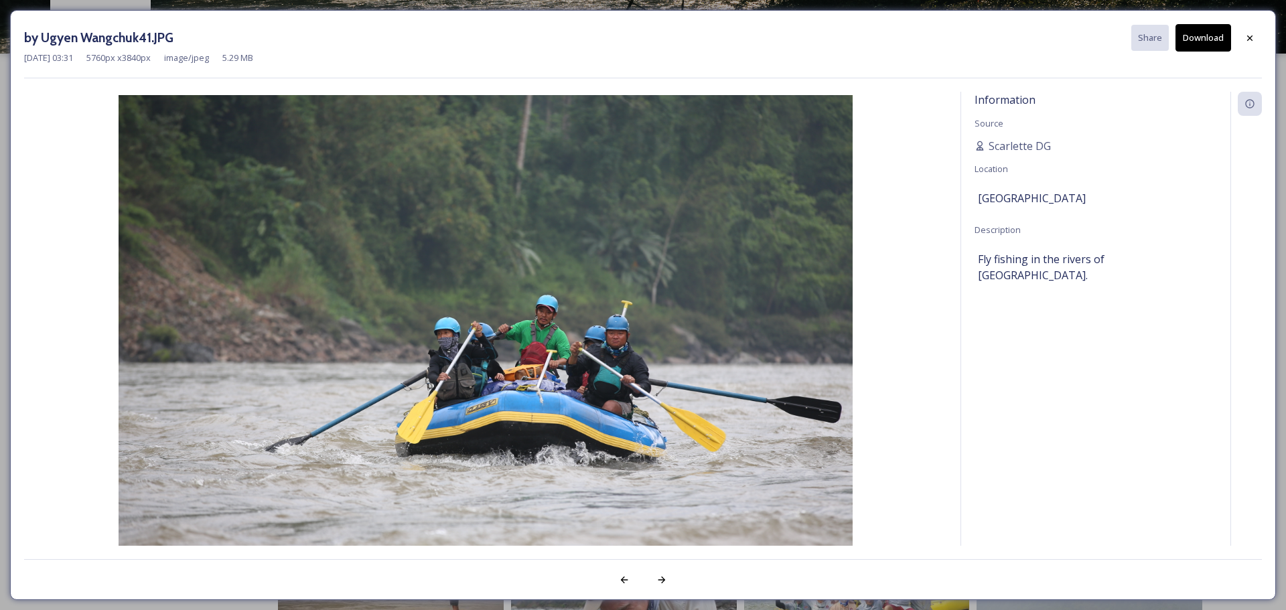
click at [1205, 38] on button "Download" at bounding box center [1203, 37] width 56 height 27
